Goal: Information Seeking & Learning: Learn about a topic

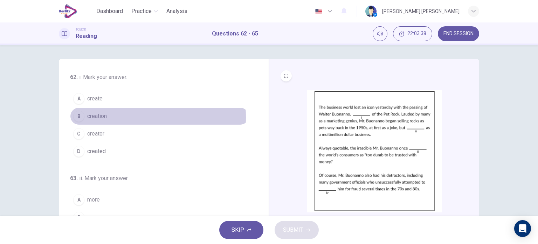
click at [102, 117] on span "creation" at bounding box center [97, 116] width 20 height 8
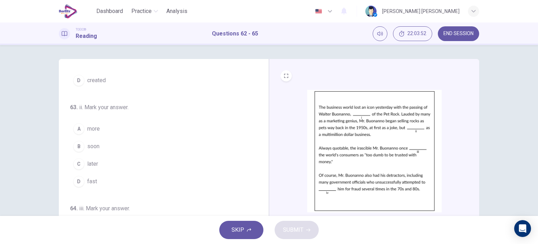
scroll to position [72, 0]
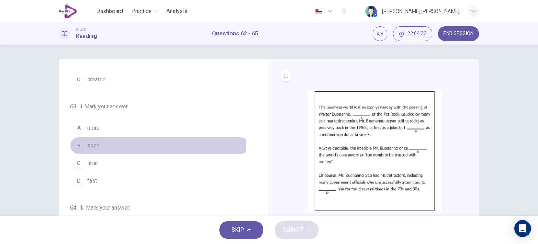
click at [95, 144] on span "soon" at bounding box center [93, 145] width 12 height 8
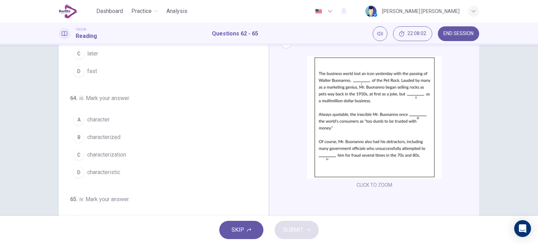
scroll to position [146, 0]
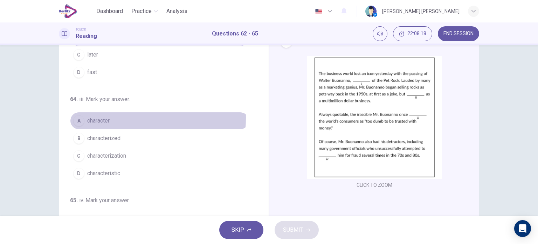
click at [100, 116] on span "character" at bounding box center [98, 120] width 22 height 8
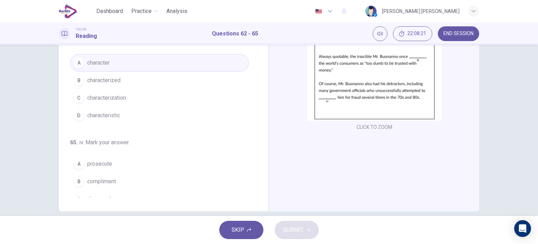
scroll to position [92, 0]
drag, startPoint x: 261, startPoint y: 143, endPoint x: 264, endPoint y: 156, distance: 13.2
click at [264, 156] on div "62 . i. Mark your answer. A create B creation C creator D created 63 . ii. Mark…" at bounding box center [164, 89] width 210 height 244
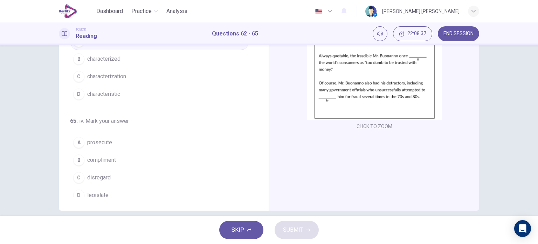
scroll to position [172, 0]
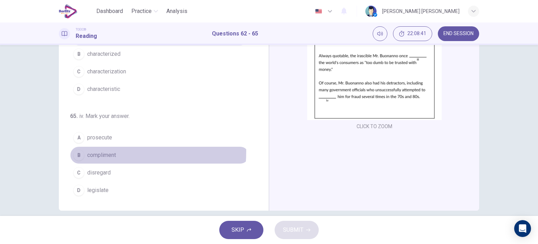
click at [101, 151] on span "compliment" at bounding box center [101, 155] width 29 height 8
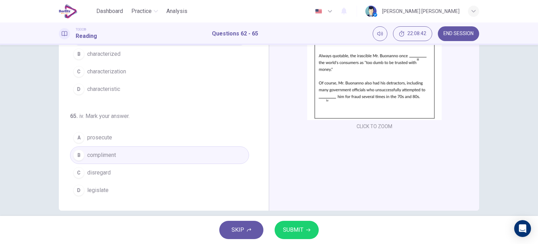
click at [288, 224] on button "SUBMIT" at bounding box center [297, 229] width 44 height 18
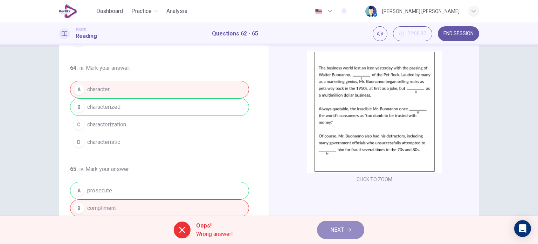
click at [338, 233] on span "NEXT" at bounding box center [338, 230] width 14 height 10
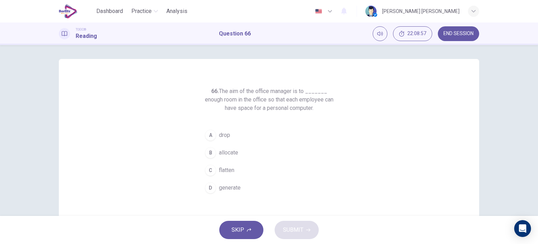
click at [227, 181] on button "D generate" at bounding box center [269, 188] width 135 height 18
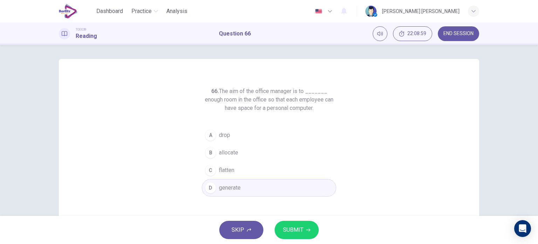
click at [298, 230] on span "SUBMIT" at bounding box center [293, 230] width 20 height 10
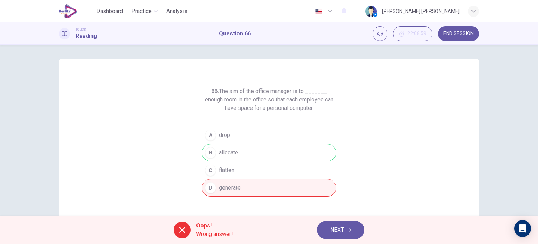
click at [335, 223] on button "NEXT" at bounding box center [340, 229] width 47 height 18
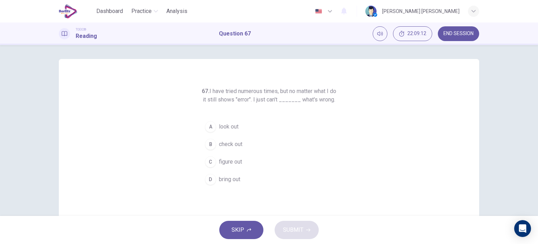
click at [237, 166] on span "figure out" at bounding box center [230, 161] width 23 height 8
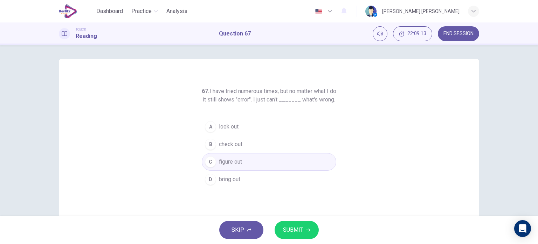
click at [294, 225] on span "SUBMIT" at bounding box center [293, 230] width 20 height 10
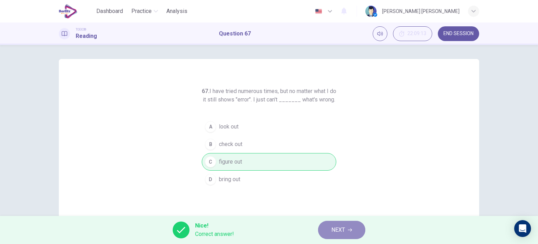
click at [344, 232] on span "NEXT" at bounding box center [339, 230] width 14 height 10
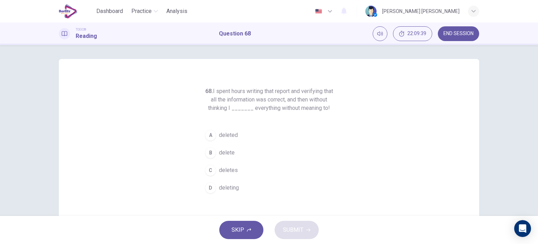
click at [228, 154] on span "delete" at bounding box center [227, 152] width 16 height 8
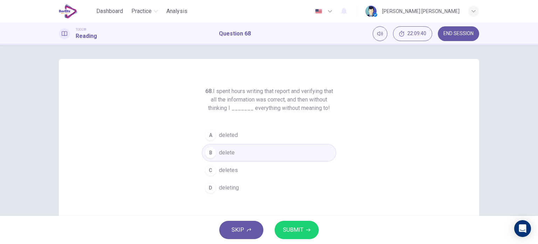
click at [292, 228] on span "SUBMIT" at bounding box center [293, 230] width 20 height 10
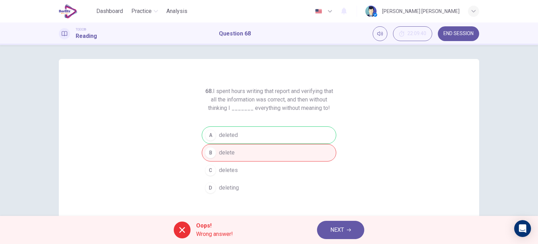
click at [331, 233] on span "NEXT" at bounding box center [338, 230] width 14 height 10
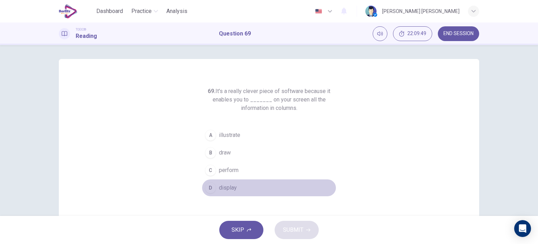
click at [233, 182] on button "D display" at bounding box center [269, 188] width 135 height 18
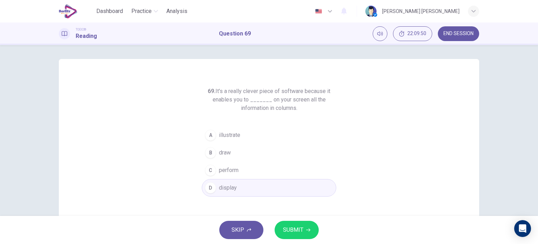
click at [290, 225] on span "SUBMIT" at bounding box center [293, 230] width 20 height 10
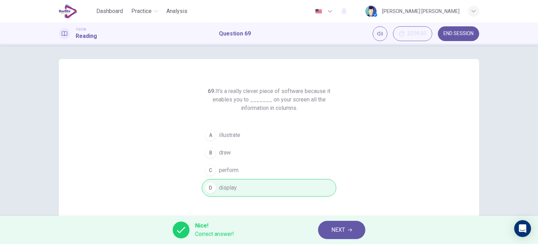
click at [346, 232] on button "NEXT" at bounding box center [341, 229] width 47 height 18
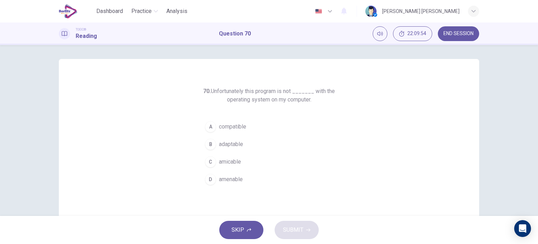
click at [233, 125] on span "compatible" at bounding box center [232, 126] width 27 height 8
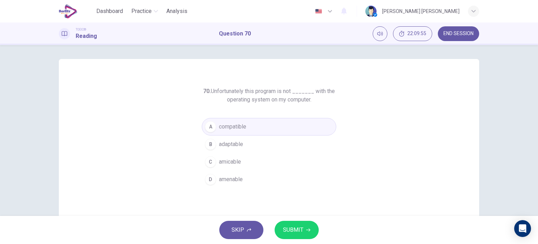
click at [288, 226] on span "SUBMIT" at bounding box center [293, 230] width 20 height 10
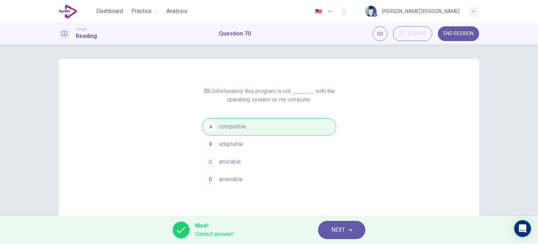
click at [336, 226] on span "NEXT" at bounding box center [339, 230] width 14 height 10
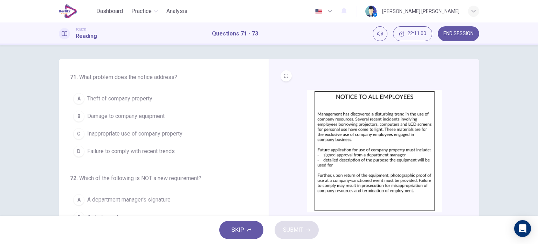
click at [175, 134] on span "Inappropriate use of company property" at bounding box center [134, 133] width 95 height 8
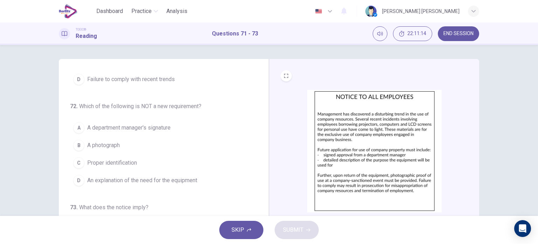
scroll to position [72, 0]
click at [171, 176] on span "An explanation of the need for the equipment" at bounding box center [142, 180] width 110 height 8
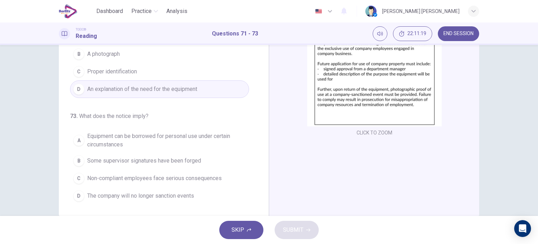
scroll to position [87, 0]
click at [215, 177] on span "Non-compliant employees face serious consequences" at bounding box center [154, 177] width 135 height 8
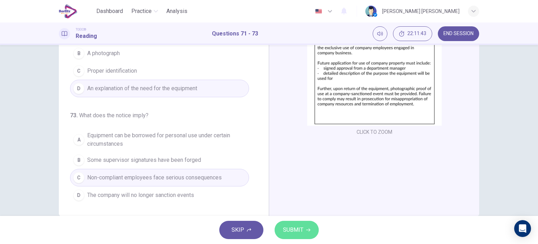
click at [293, 226] on span "SUBMIT" at bounding box center [293, 230] width 20 height 10
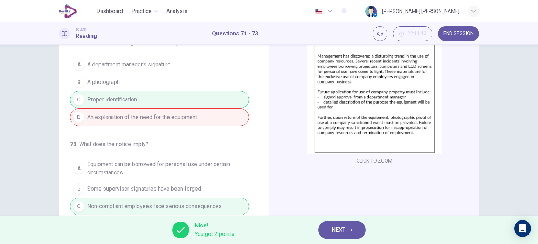
scroll to position [0, 0]
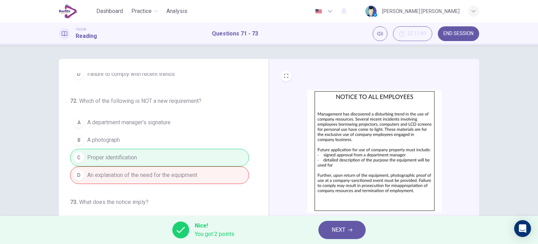
click at [334, 230] on span "NEXT" at bounding box center [339, 230] width 14 height 10
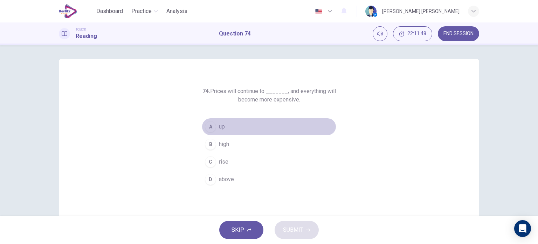
click at [221, 127] on span "up" at bounding box center [222, 126] width 6 height 8
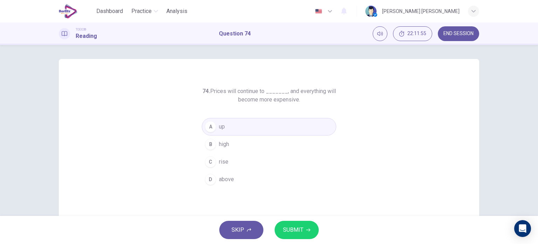
click at [233, 158] on button "C rise" at bounding box center [269, 162] width 135 height 18
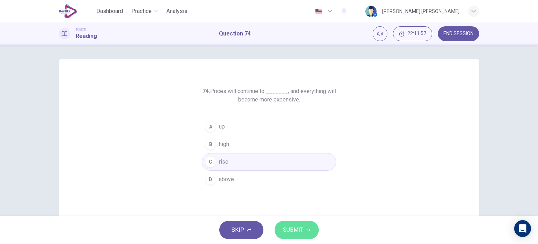
click at [292, 227] on span "SUBMIT" at bounding box center [293, 230] width 20 height 10
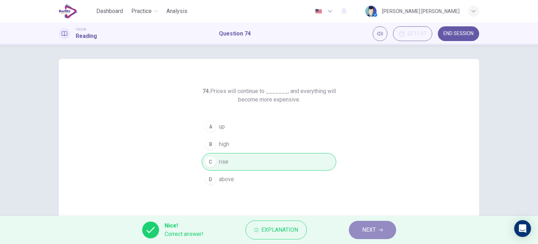
click at [376, 225] on span "NEXT" at bounding box center [369, 230] width 14 height 10
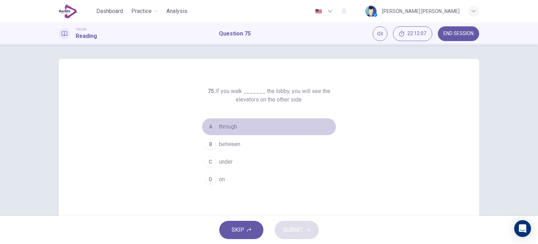
click at [230, 130] on span "through" at bounding box center [228, 126] width 18 height 8
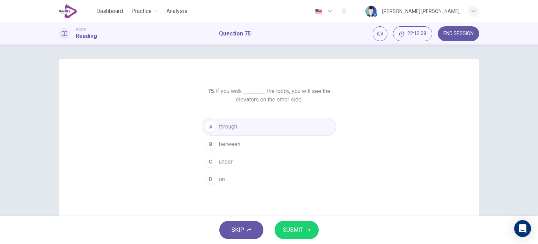
click at [290, 230] on span "SUBMIT" at bounding box center [293, 230] width 20 height 10
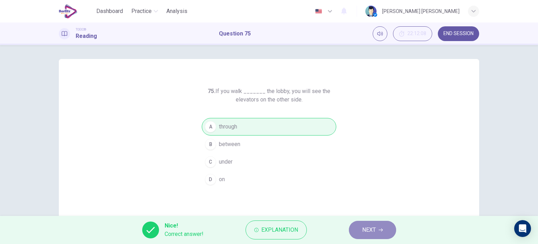
click at [371, 232] on span "NEXT" at bounding box center [369, 230] width 14 height 10
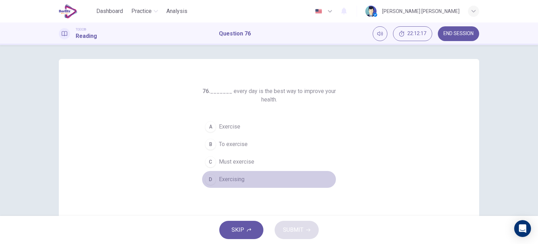
click at [229, 184] on button "D Exercising" at bounding box center [269, 179] width 135 height 18
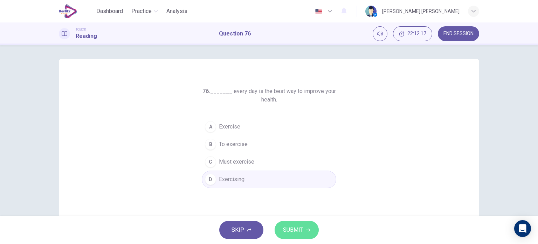
click at [287, 227] on span "SUBMIT" at bounding box center [293, 230] width 20 height 10
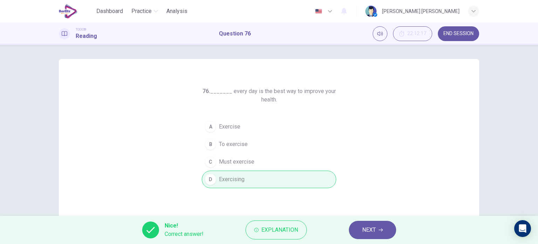
click at [371, 230] on span "NEXT" at bounding box center [369, 230] width 14 height 10
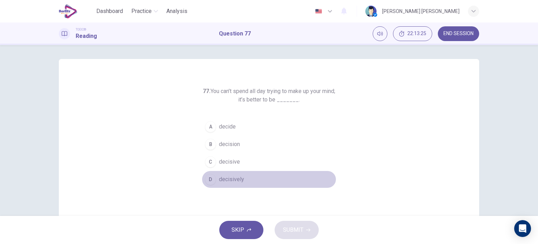
click at [229, 182] on span "decisively" at bounding box center [231, 179] width 25 height 8
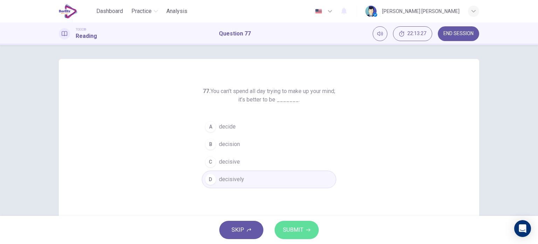
click at [291, 231] on span "SUBMIT" at bounding box center [293, 230] width 20 height 10
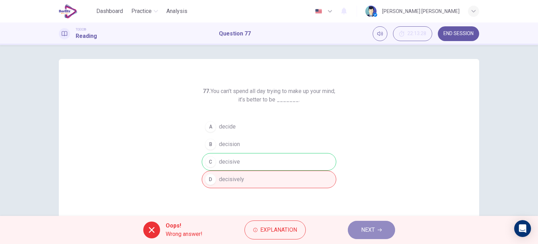
click at [367, 233] on span "NEXT" at bounding box center [368, 230] width 14 height 10
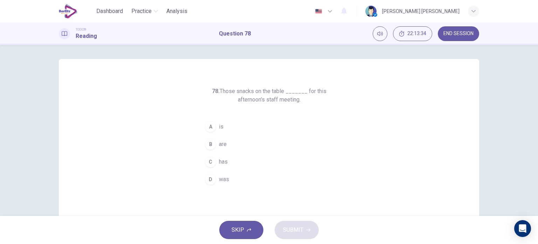
click at [221, 144] on span "are" at bounding box center [223, 144] width 8 height 8
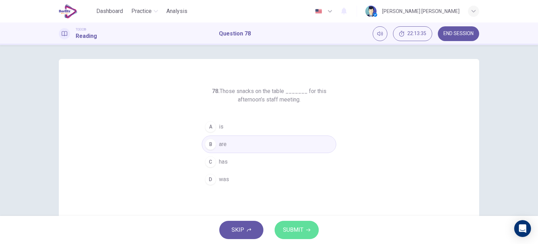
click at [297, 229] on span "SUBMIT" at bounding box center [293, 230] width 20 height 10
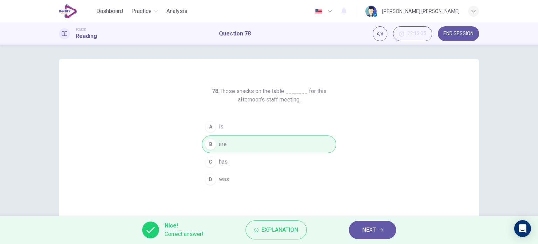
click at [391, 220] on div "Nice! Correct answer! Explanation NEXT" at bounding box center [269, 230] width 538 height 28
click at [375, 227] on span "NEXT" at bounding box center [369, 230] width 14 height 10
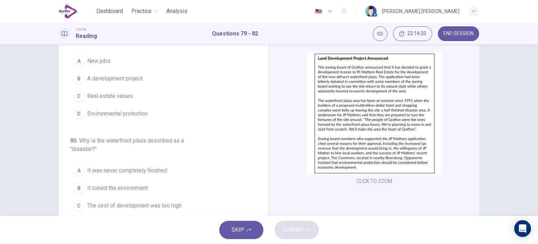
scroll to position [44, 0]
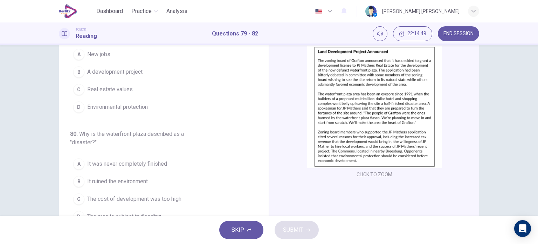
drag, startPoint x: 533, startPoint y: 148, endPoint x: 533, endPoint y: 135, distance: 13.0
click at [533, 135] on div "79 . What is the article mainly about? A New jobs B A development project C Rea…" at bounding box center [269, 130] width 538 height 171
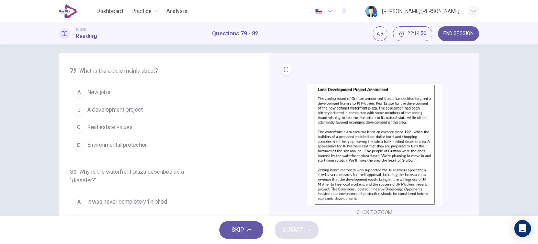
scroll to position [0, 0]
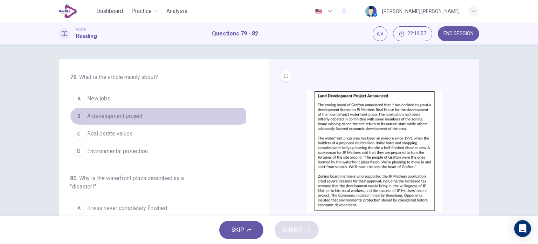
click at [140, 116] on span "A development project" at bounding box center [114, 116] width 55 height 8
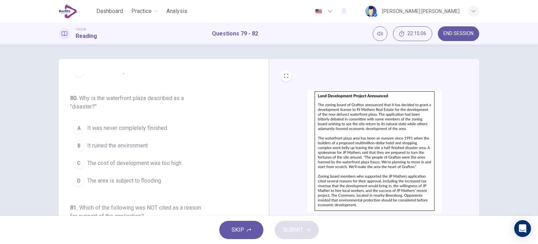
scroll to position [80, 0]
click at [125, 145] on span "It ruined the environment" at bounding box center [117, 145] width 61 height 8
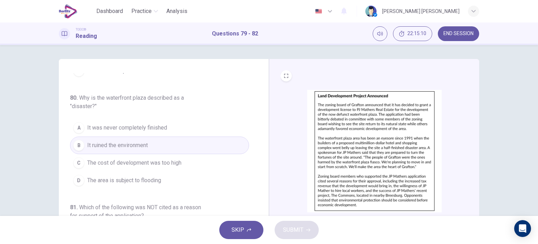
click at [534, 81] on div "79 . What is the article mainly about? A New jobs B A development project C Rea…" at bounding box center [269, 130] width 538 height 171
drag, startPoint x: 533, startPoint y: 81, endPoint x: 538, endPoint y: 116, distance: 35.7
click at [538, 116] on div "79 . What is the article mainly about? A New jobs B A development project C Rea…" at bounding box center [269, 130] width 538 height 171
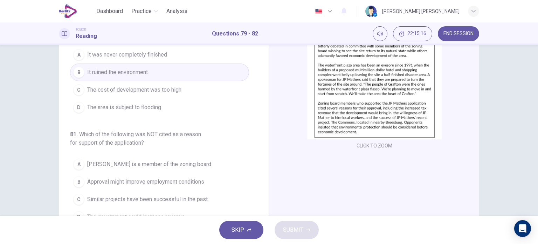
scroll to position [101, 0]
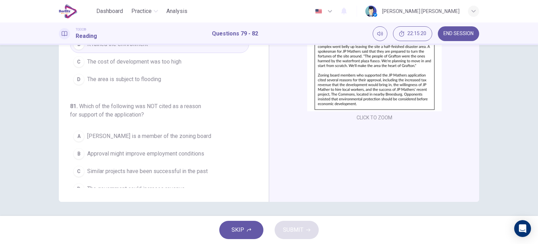
drag, startPoint x: 262, startPoint y: 100, endPoint x: 259, endPoint y: 109, distance: 10.3
click at [259, 109] on div "79 . What is the article mainly about? A New jobs B A development project C Rea…" at bounding box center [164, 80] width 210 height 244
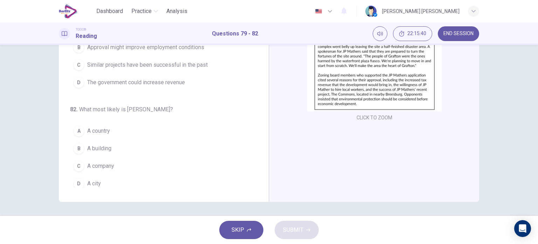
scroll to position [189, 0]
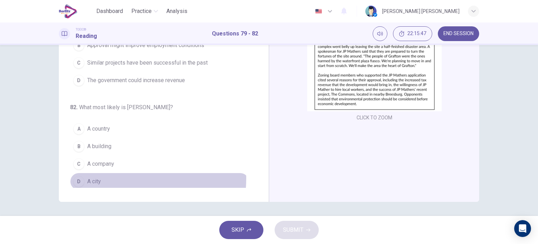
click at [99, 177] on span "A city" at bounding box center [94, 181] width 14 height 8
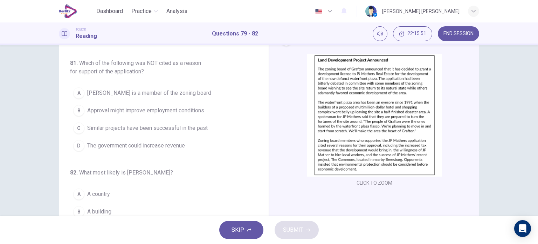
scroll to position [35, 0]
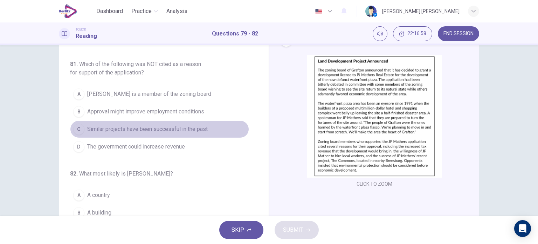
click at [175, 125] on span "Similar projects have been successful in the past" at bounding box center [147, 129] width 121 height 8
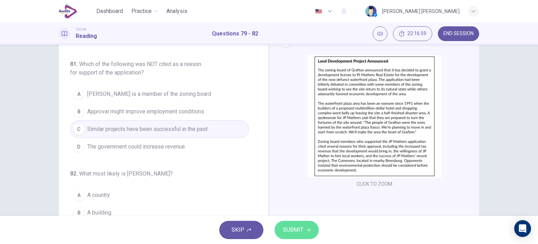
click at [296, 230] on span "SUBMIT" at bounding box center [293, 230] width 20 height 10
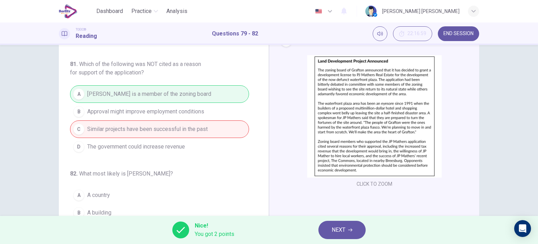
click at [331, 226] on button "NEXT" at bounding box center [342, 229] width 47 height 18
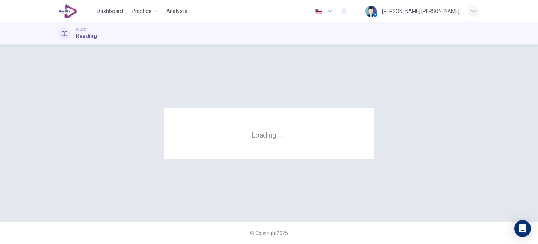
scroll to position [0, 0]
